Goal: Transaction & Acquisition: Purchase product/service

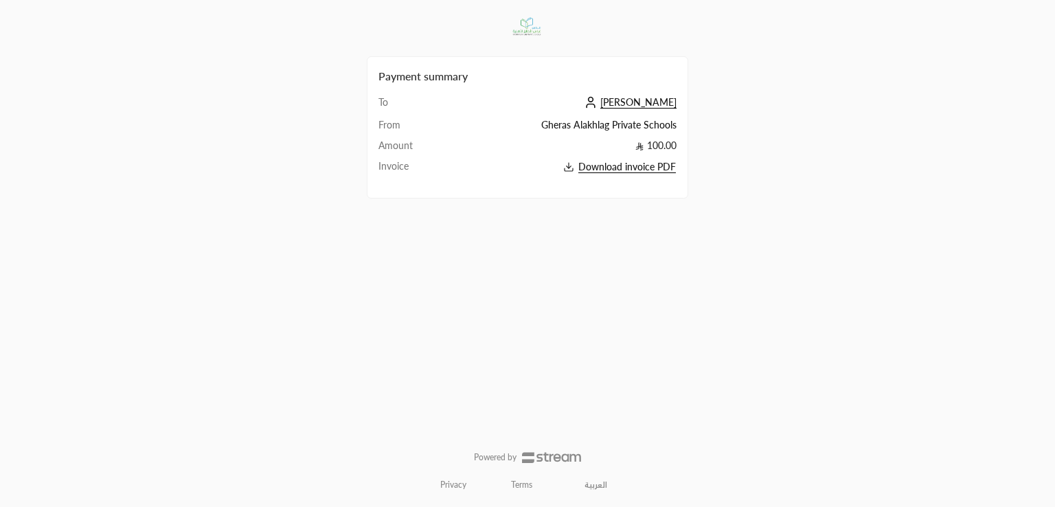
click at [675, 81] on h2 "Payment summary" at bounding box center [528, 76] width 298 height 16
click at [0, 139] on div "Payment summary To [PERSON_NAME] From Gheras Alakhlag Private Schools Amount 10…" at bounding box center [527, 253] width 1055 height 507
click at [650, 98] on span "[PERSON_NAME]" at bounding box center [639, 102] width 76 height 12
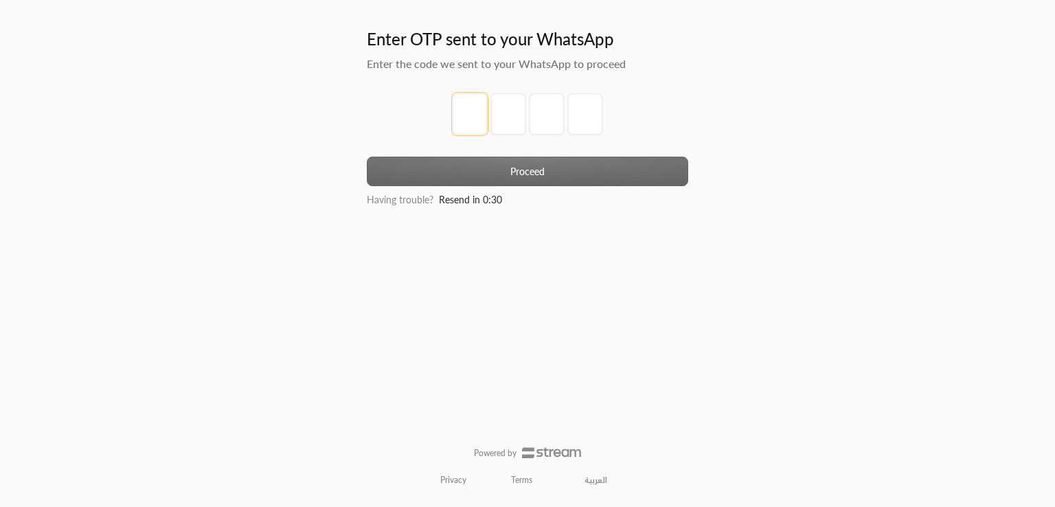
click at [475, 126] on input "tel" at bounding box center [470, 113] width 34 height 41
type input "1"
type input "2"
type input "3"
type input "4"
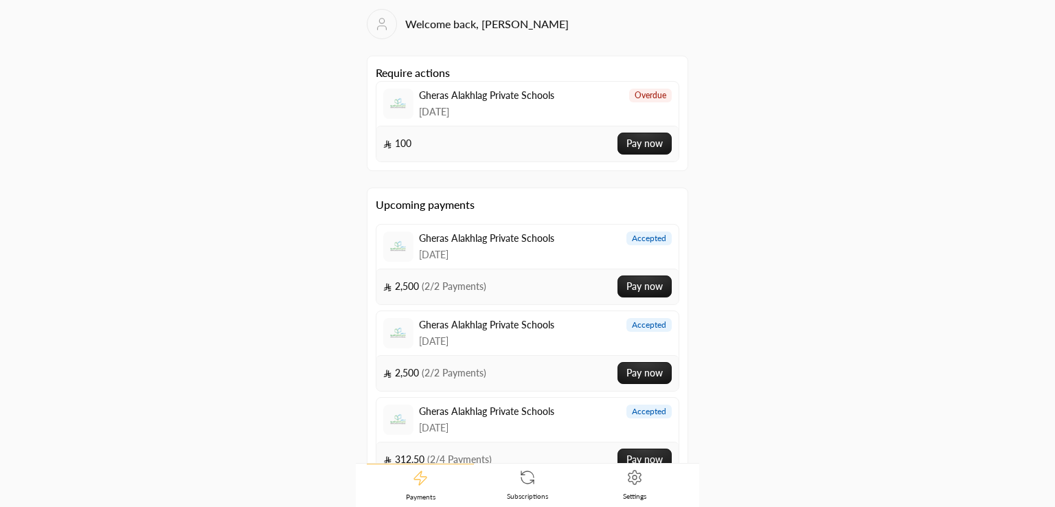
click at [300, 190] on div "Welcome back, [PERSON_NAME] Require actions Gheras Alakhlag Private Schools [DA…" at bounding box center [528, 254] width 528 height 506
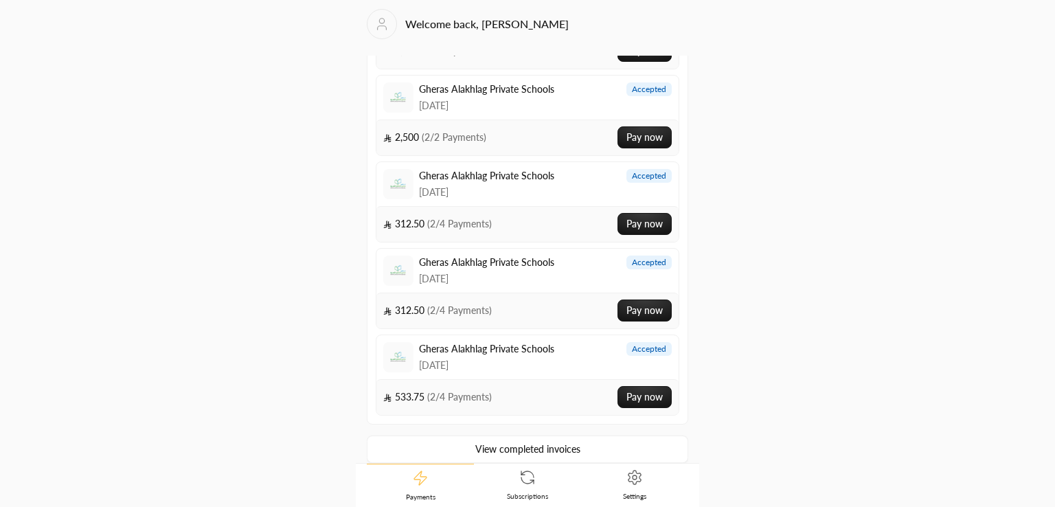
scroll to position [245, 0]
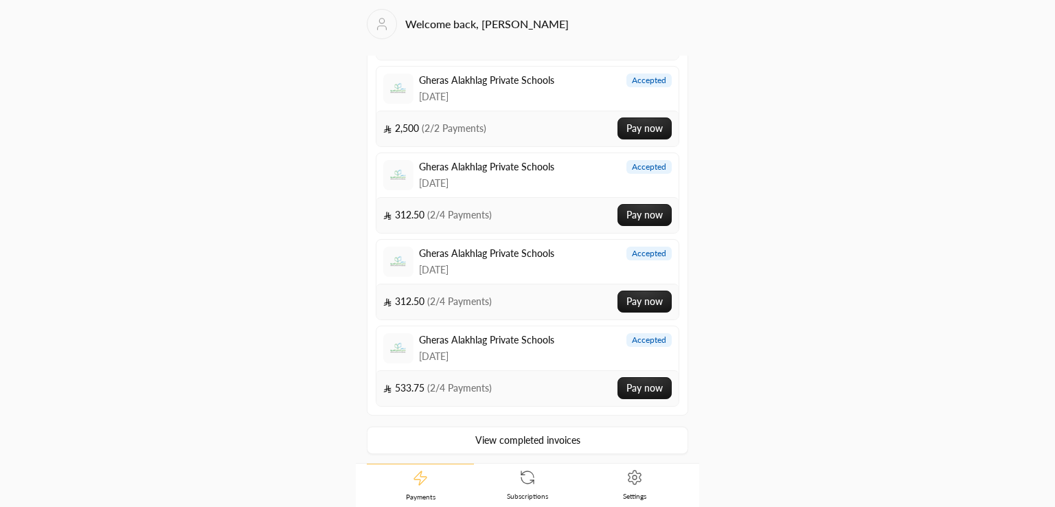
click at [459, 454] on div "Upcoming payments Gheras Alakhlag Private Schools [DATE] accepted 2,500 ( 2/2 P…" at bounding box center [528, 204] width 322 height 522
click at [440, 428] on link "View completed invoices" at bounding box center [528, 440] width 322 height 27
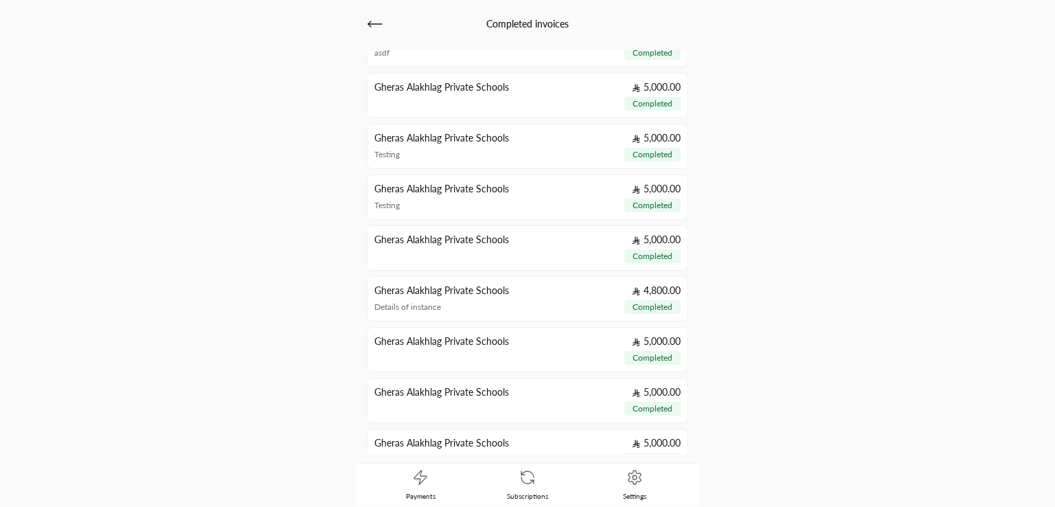
scroll to position [910, 0]
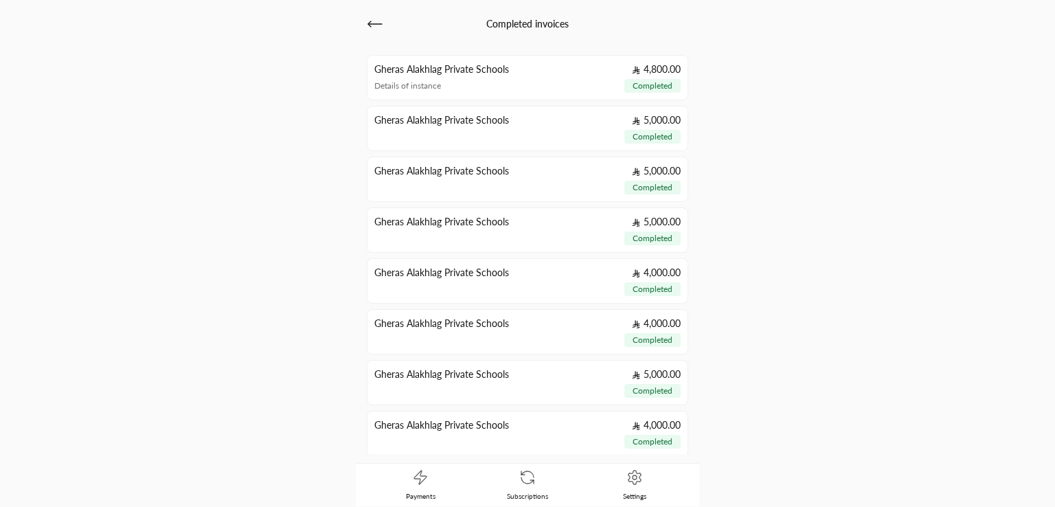
click at [625, 478] on link "Settings" at bounding box center [634, 485] width 107 height 43
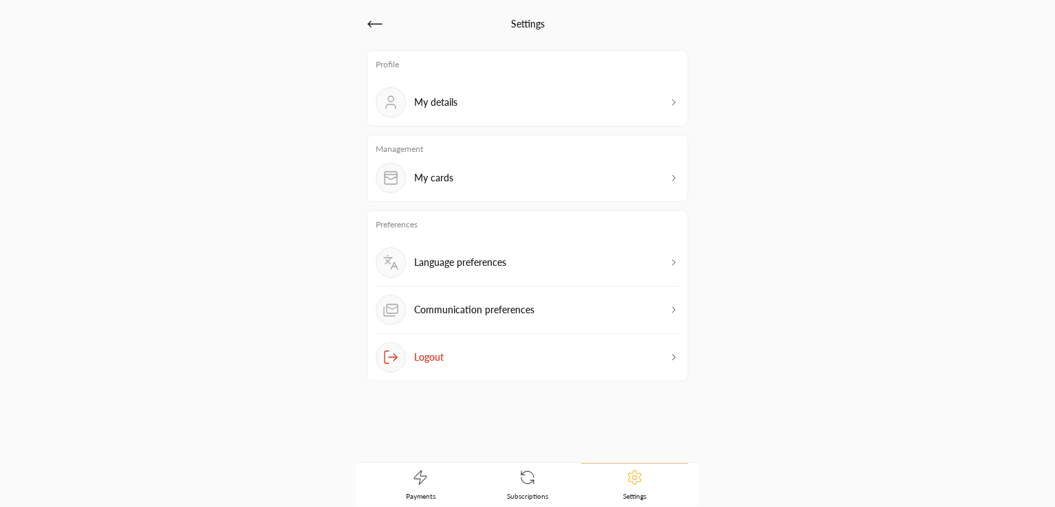
click at [558, 487] on link "Subscriptions" at bounding box center [527, 485] width 107 height 43
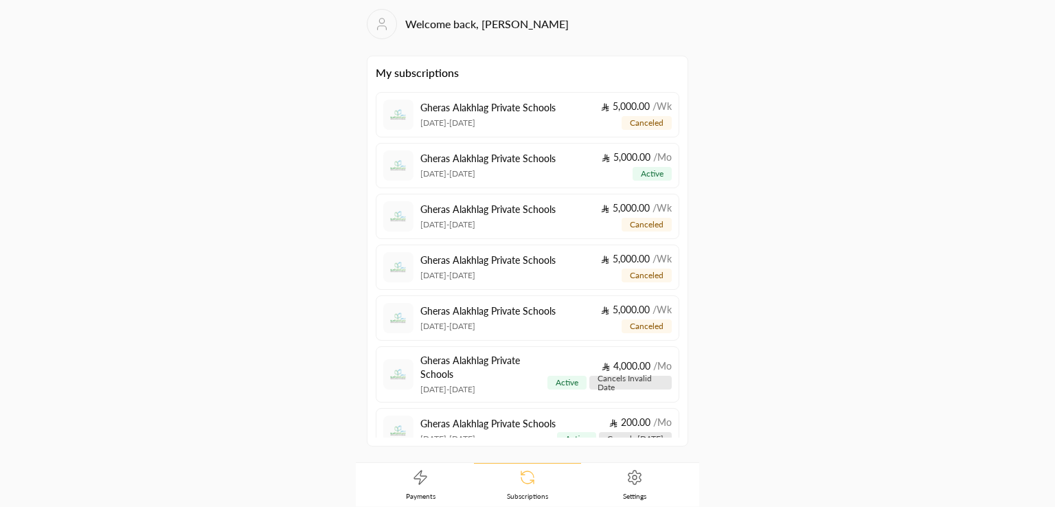
click at [625, 486] on link "Settings" at bounding box center [634, 485] width 107 height 43
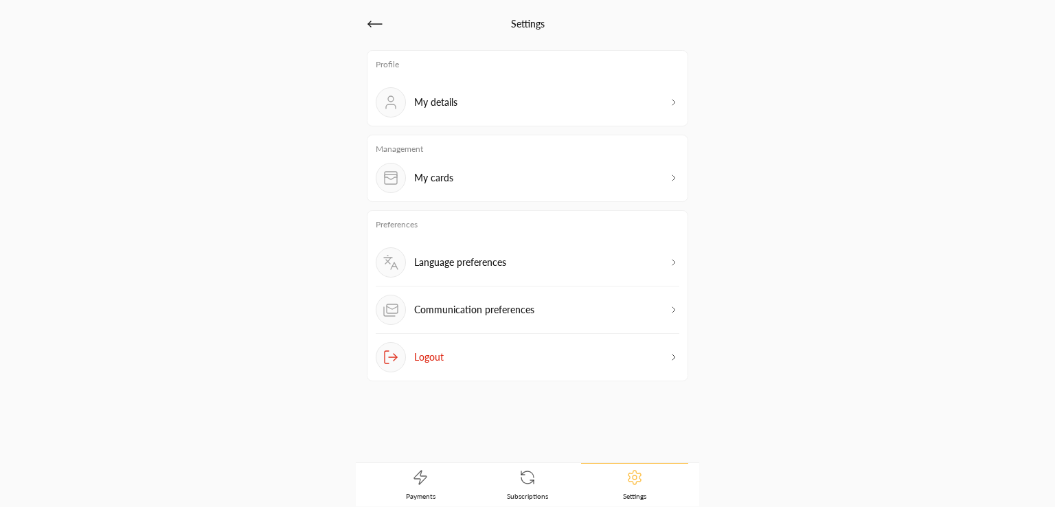
click at [536, 493] on span "Subscriptions" at bounding box center [527, 496] width 41 height 10
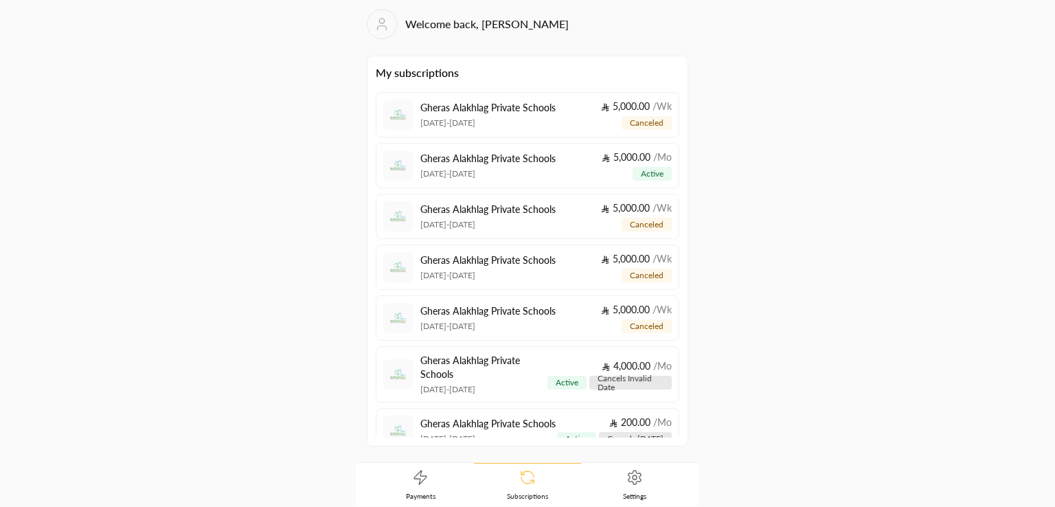
scroll to position [131, 0]
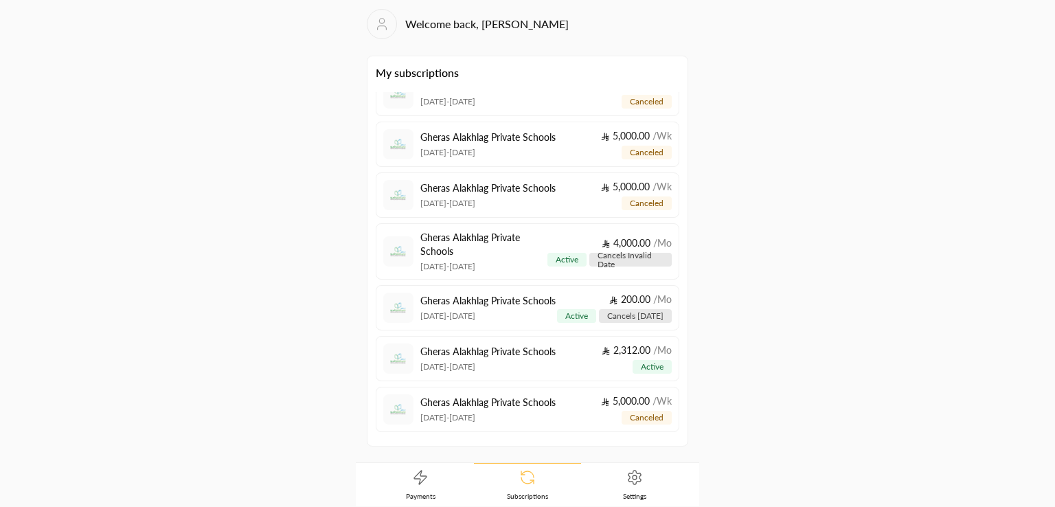
click at [418, 475] on icon at bounding box center [420, 477] width 16 height 16
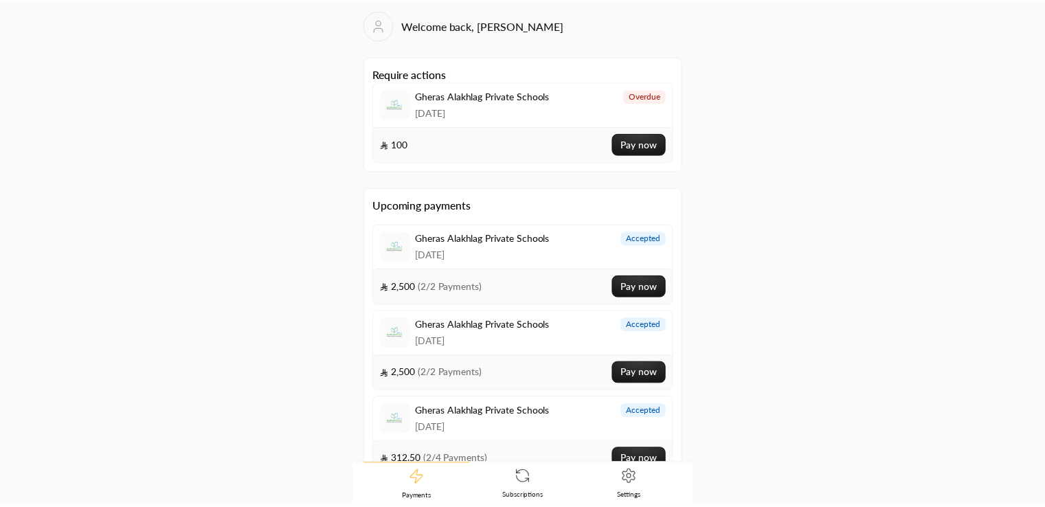
scroll to position [245, 0]
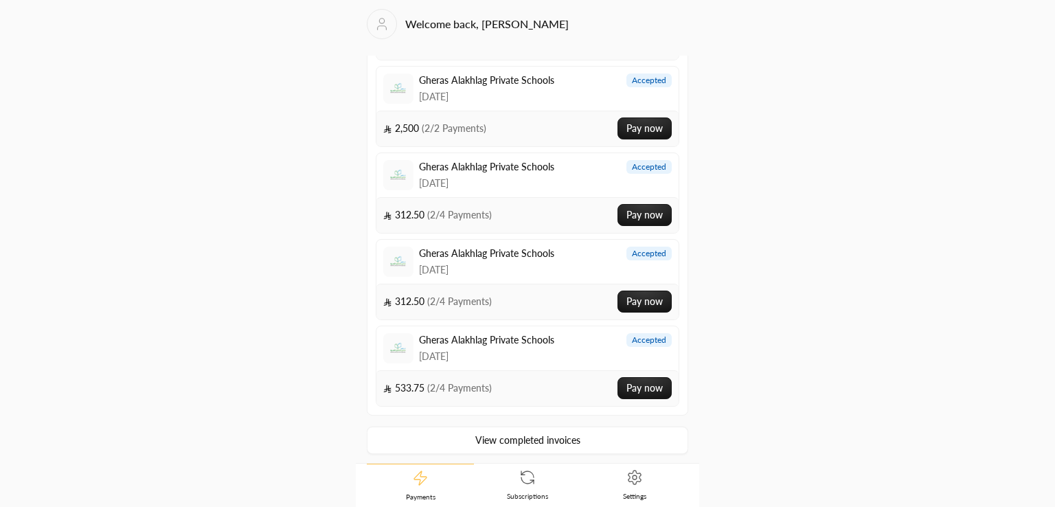
click at [619, 303] on button "Pay now" at bounding box center [645, 302] width 54 height 22
